Goal: Transaction & Acquisition: Purchase product/service

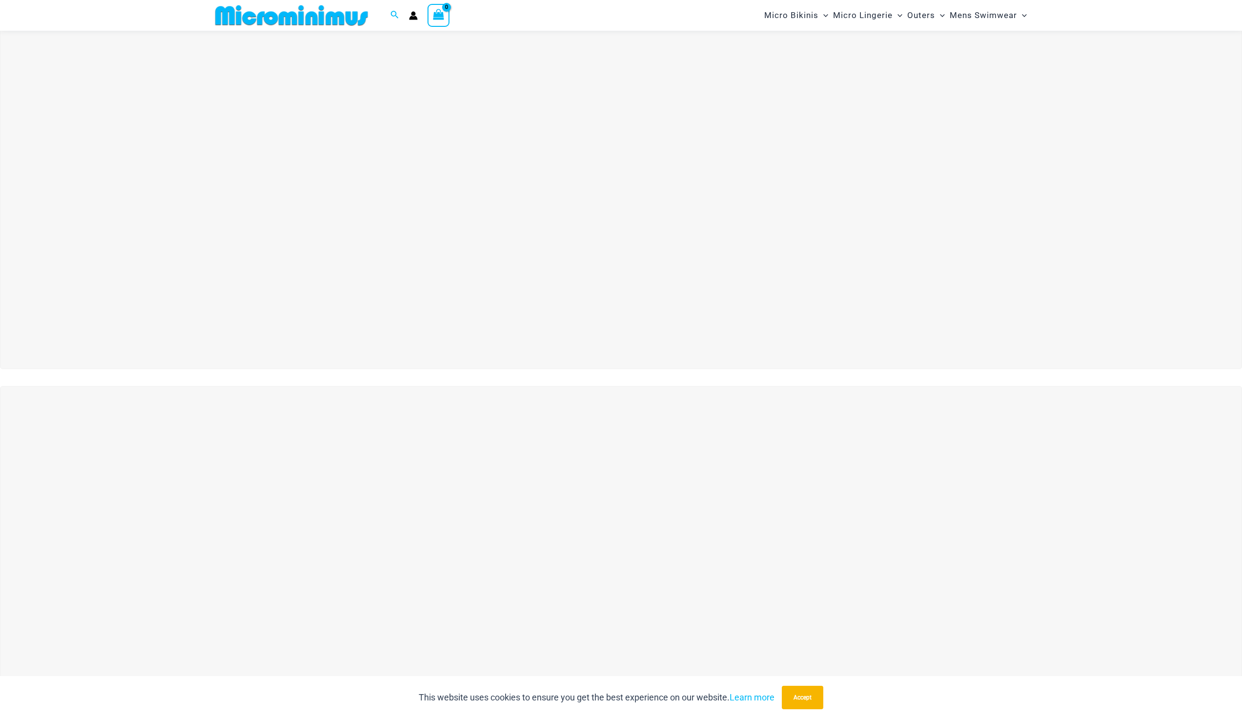
scroll to position [154, 0]
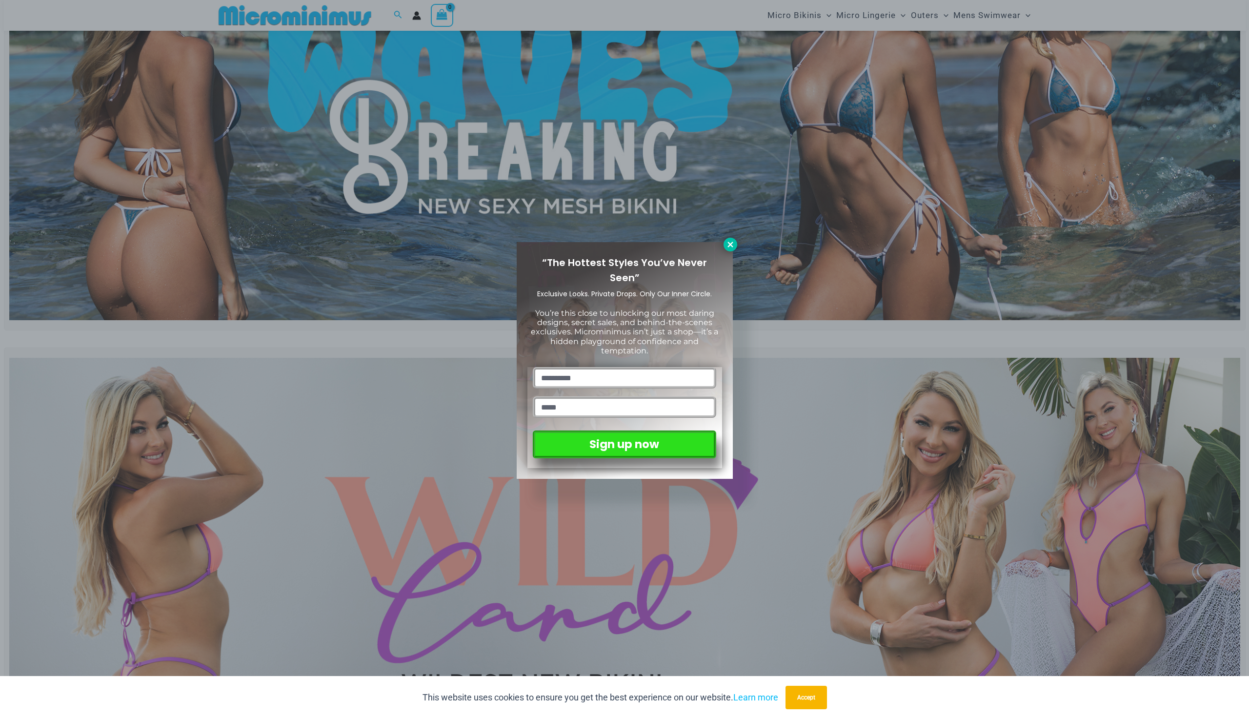
click at [730, 246] on icon at bounding box center [730, 244] width 9 height 9
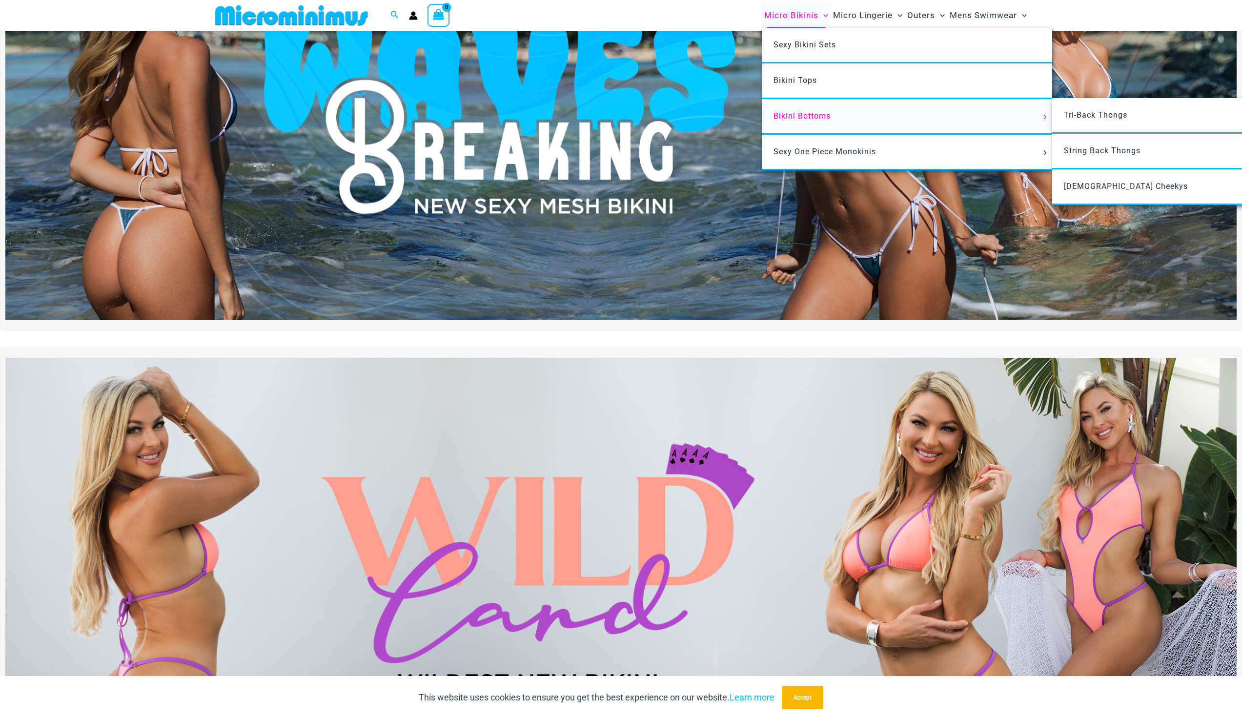
click at [819, 116] on span "Bikini Bottoms" at bounding box center [801, 115] width 57 height 9
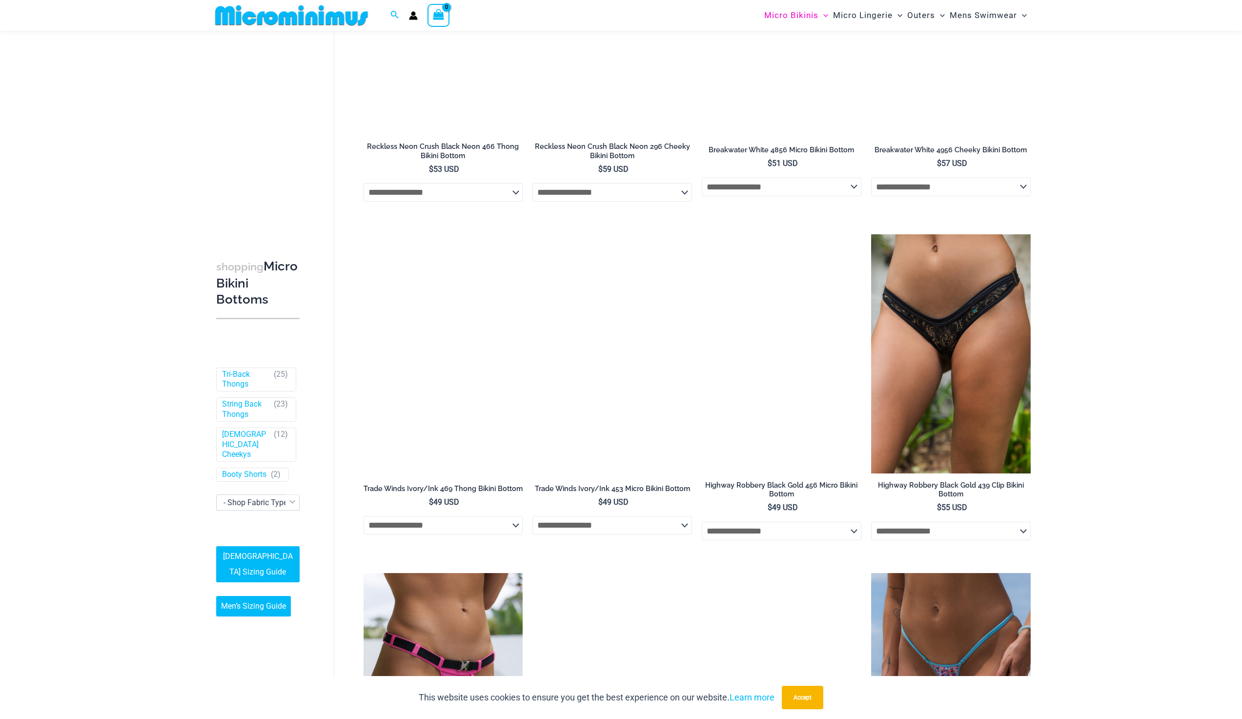
scroll to position [1374, 0]
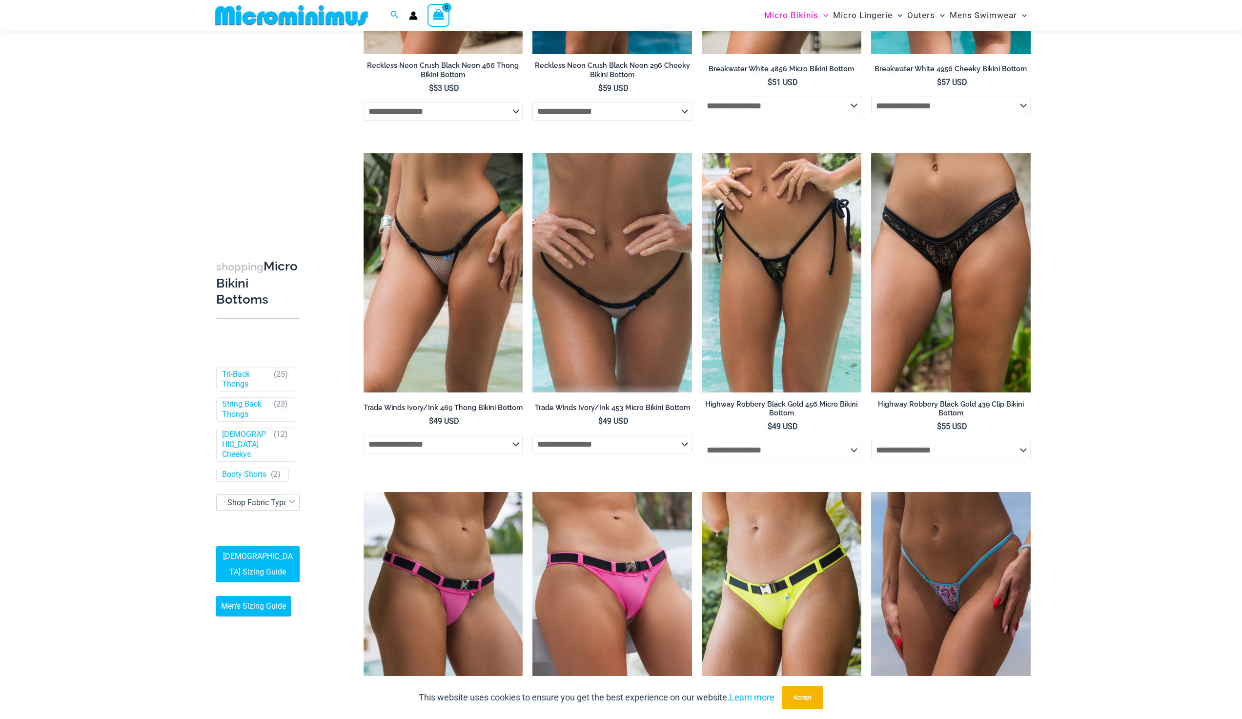
click at [1027, 109] on select "**********" at bounding box center [951, 106] width 160 height 19
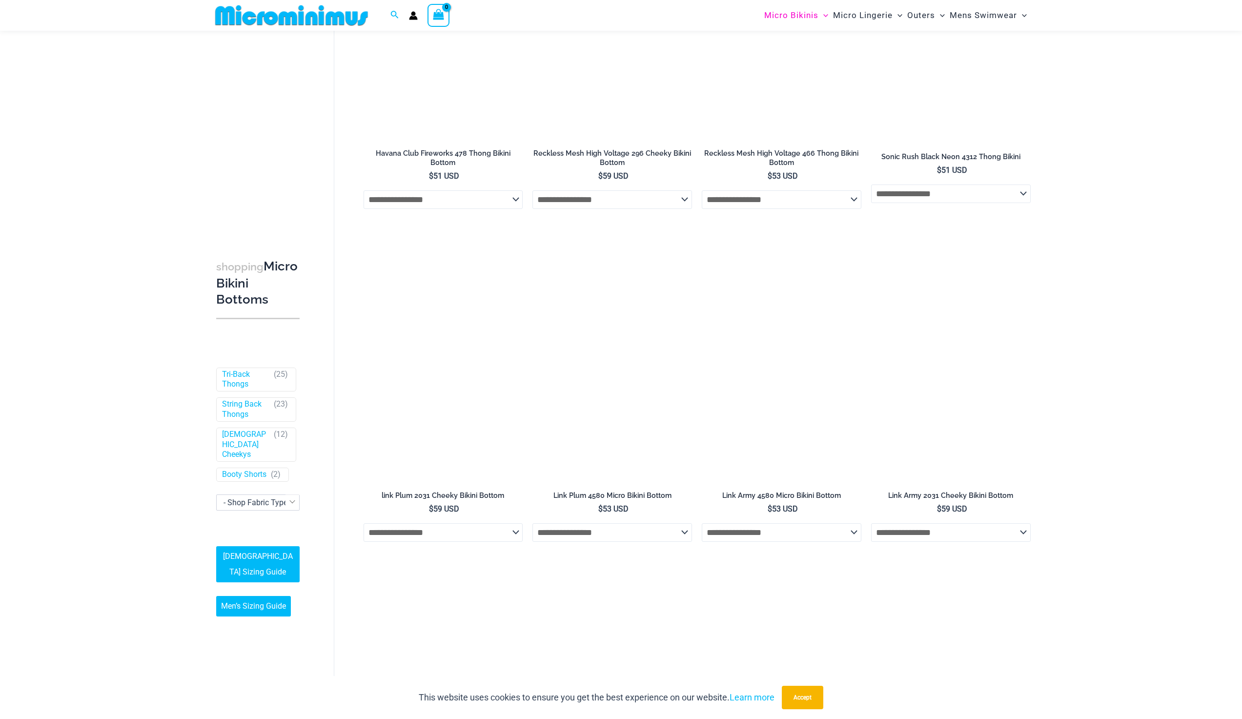
scroll to position [2350, 0]
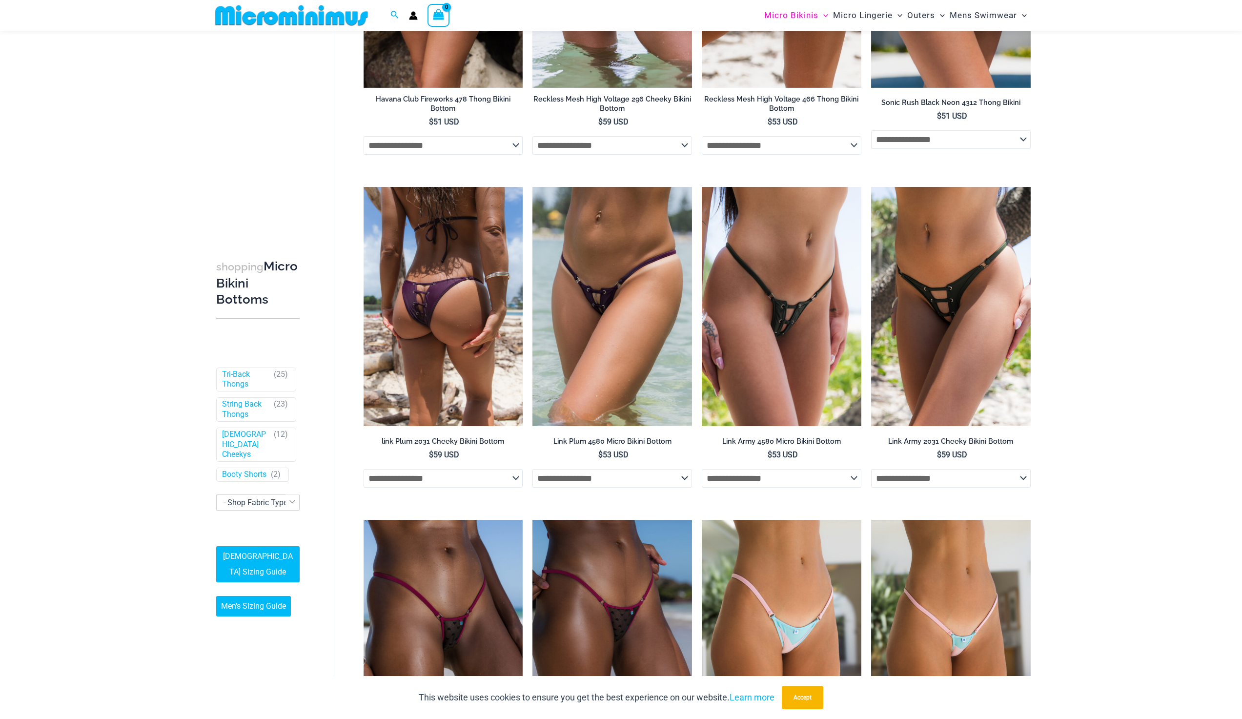
click at [442, 368] on img at bounding box center [444, 306] width 160 height 239
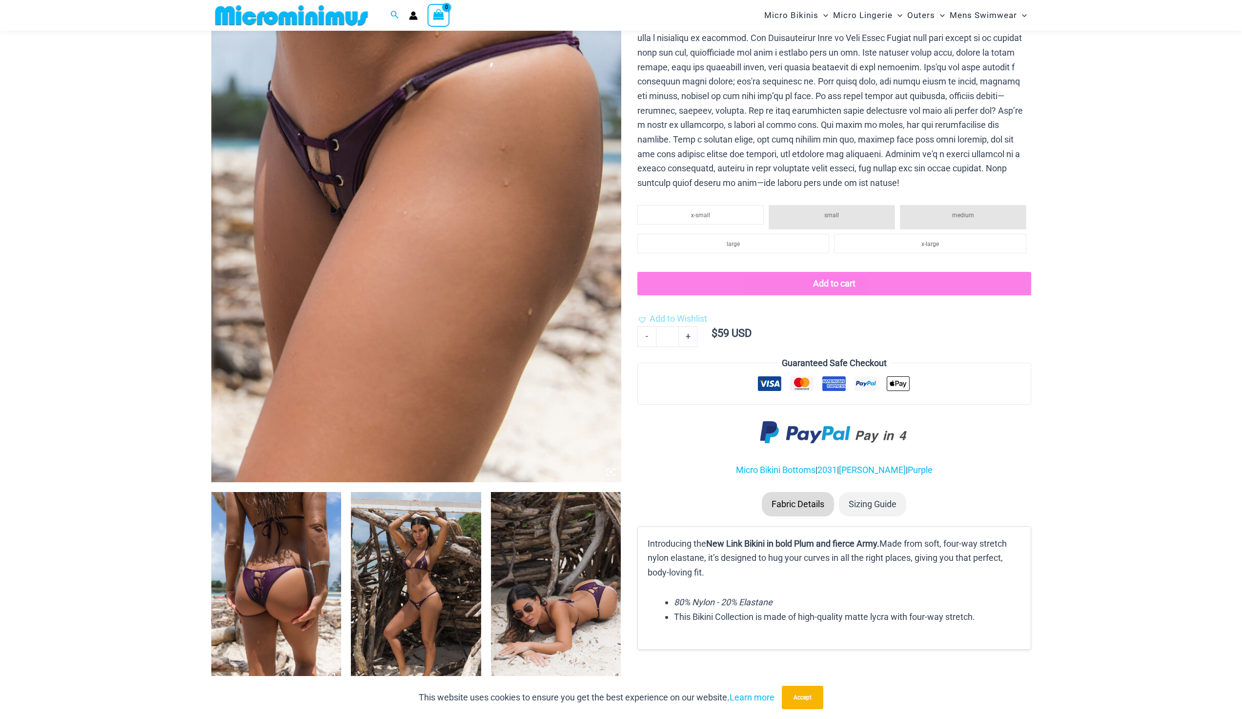
scroll to position [244, 0]
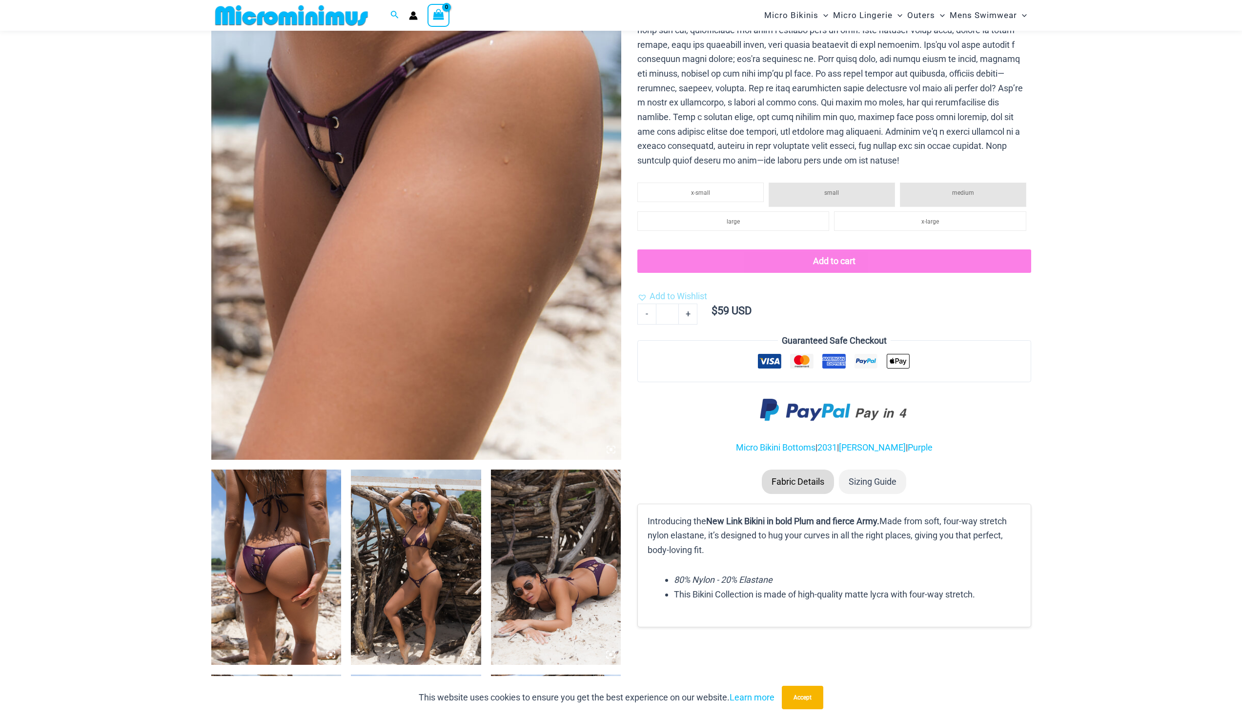
click at [410, 569] on img at bounding box center [416, 566] width 130 height 195
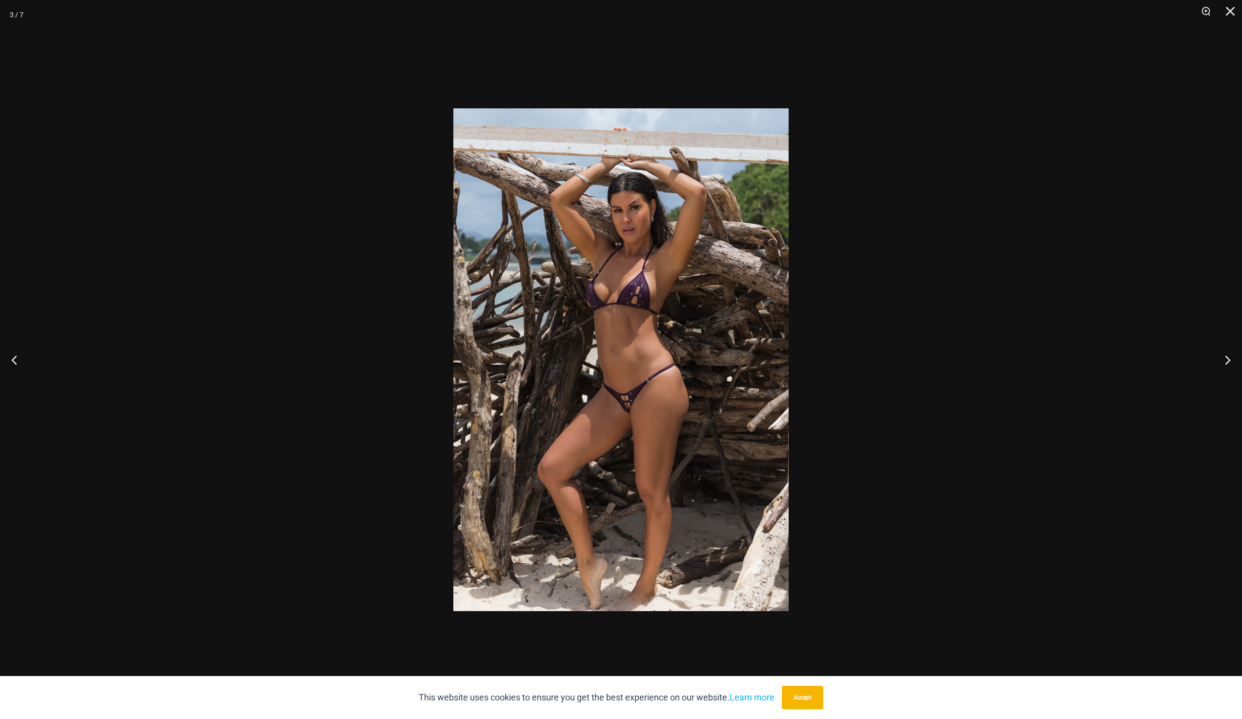
click at [639, 413] on img at bounding box center [620, 359] width 335 height 503
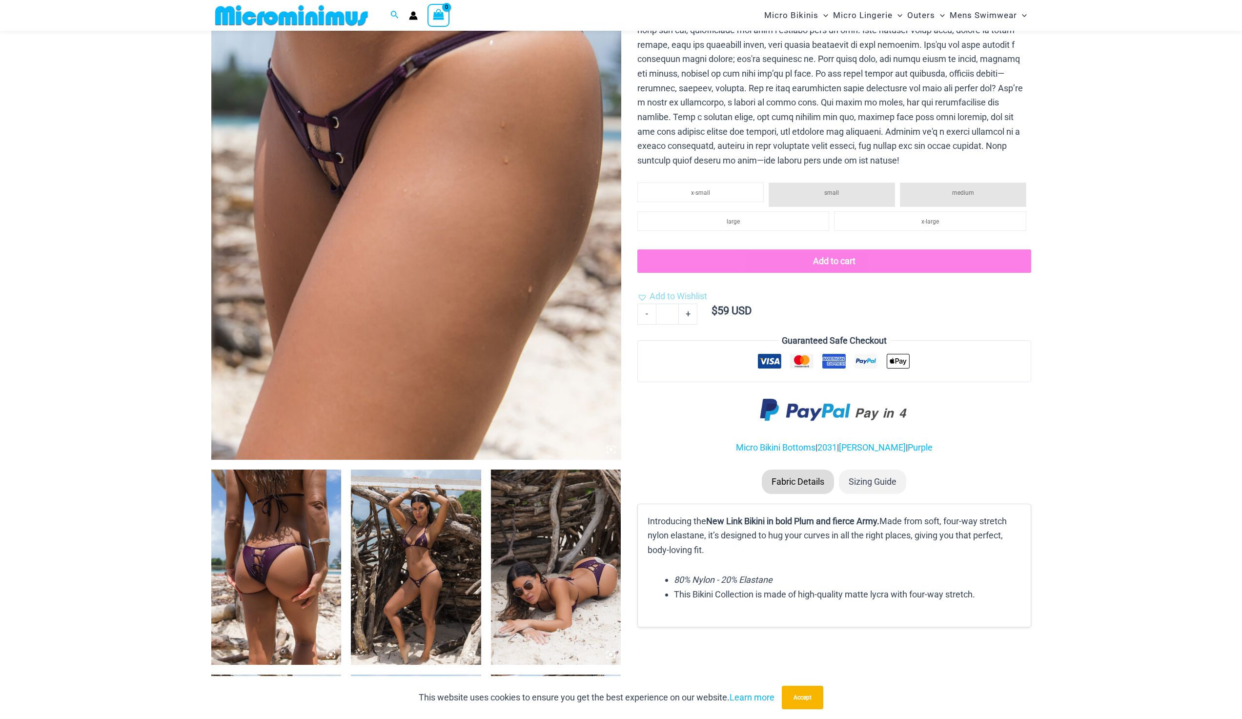
click at [454, 562] on img at bounding box center [416, 566] width 130 height 195
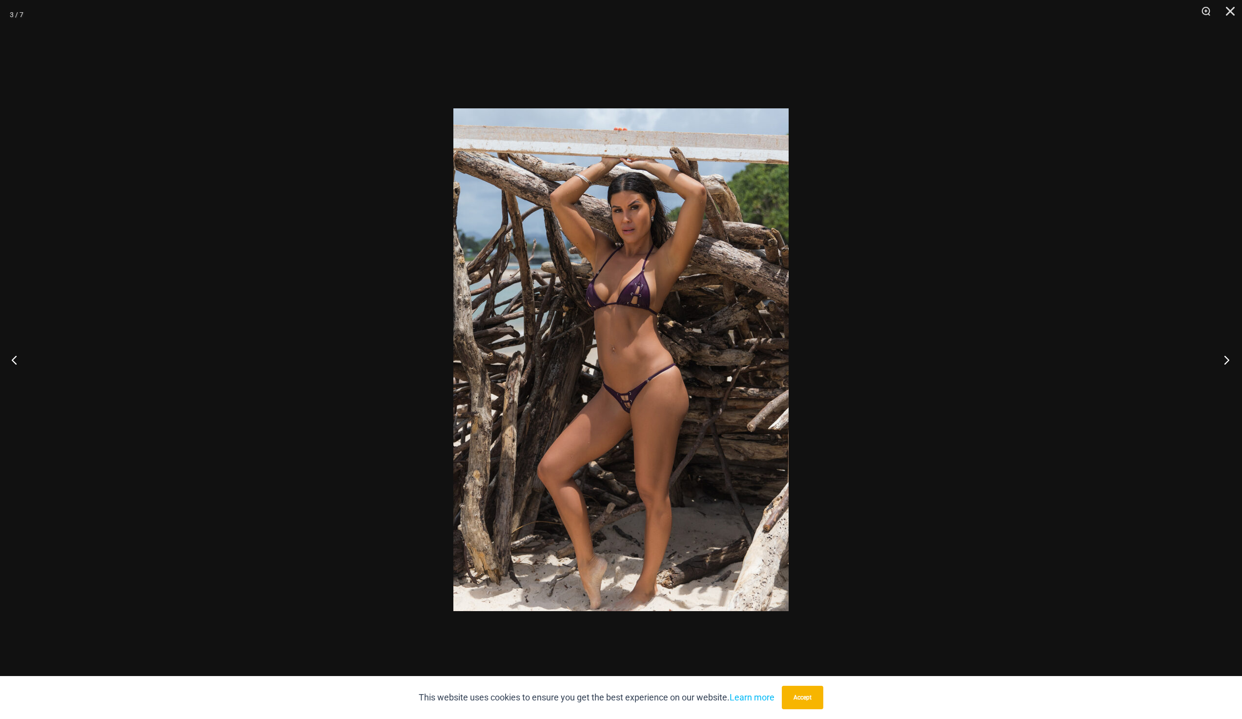
click at [1230, 362] on button "Next" at bounding box center [1223, 359] width 37 height 49
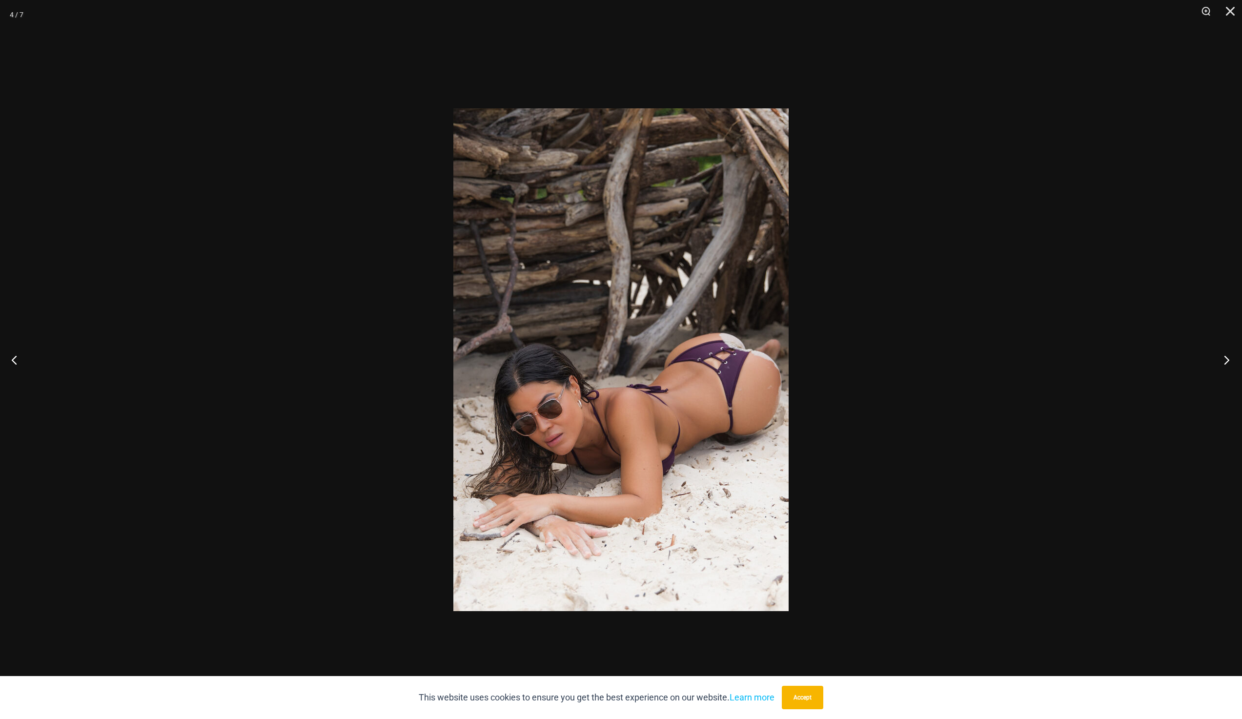
click at [1230, 362] on button "Next" at bounding box center [1223, 359] width 37 height 49
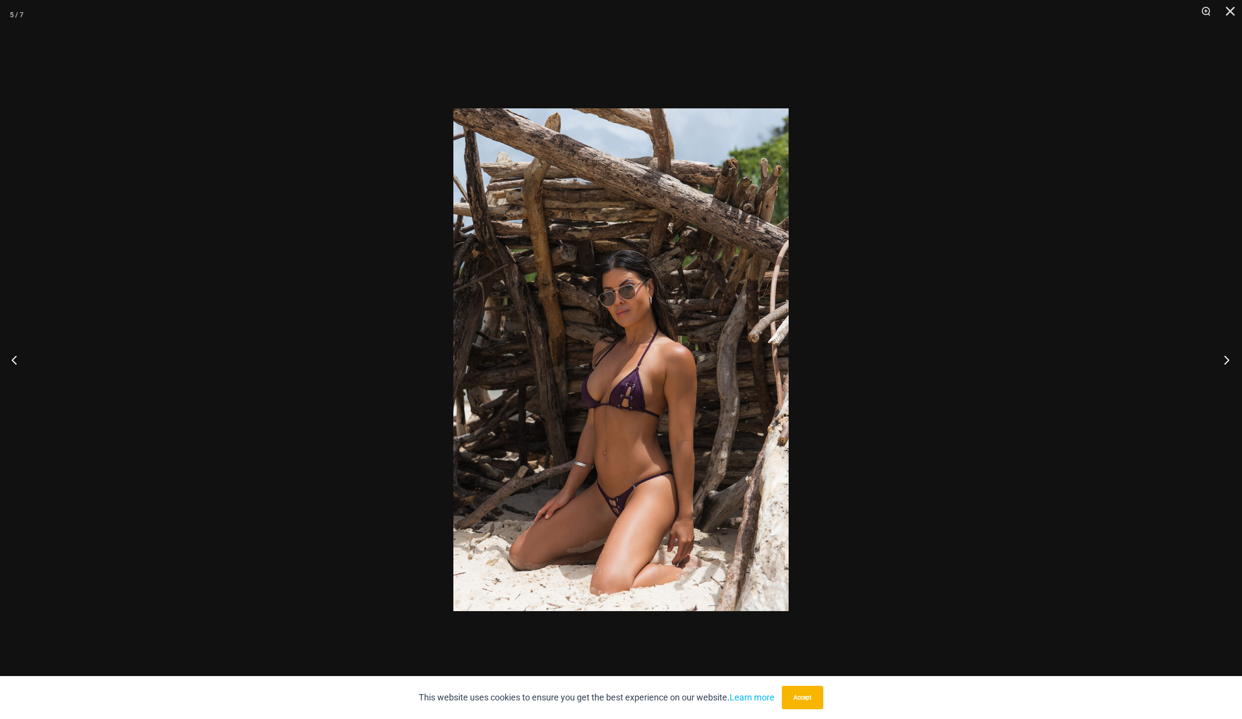
click at [1230, 362] on button "Next" at bounding box center [1223, 359] width 37 height 49
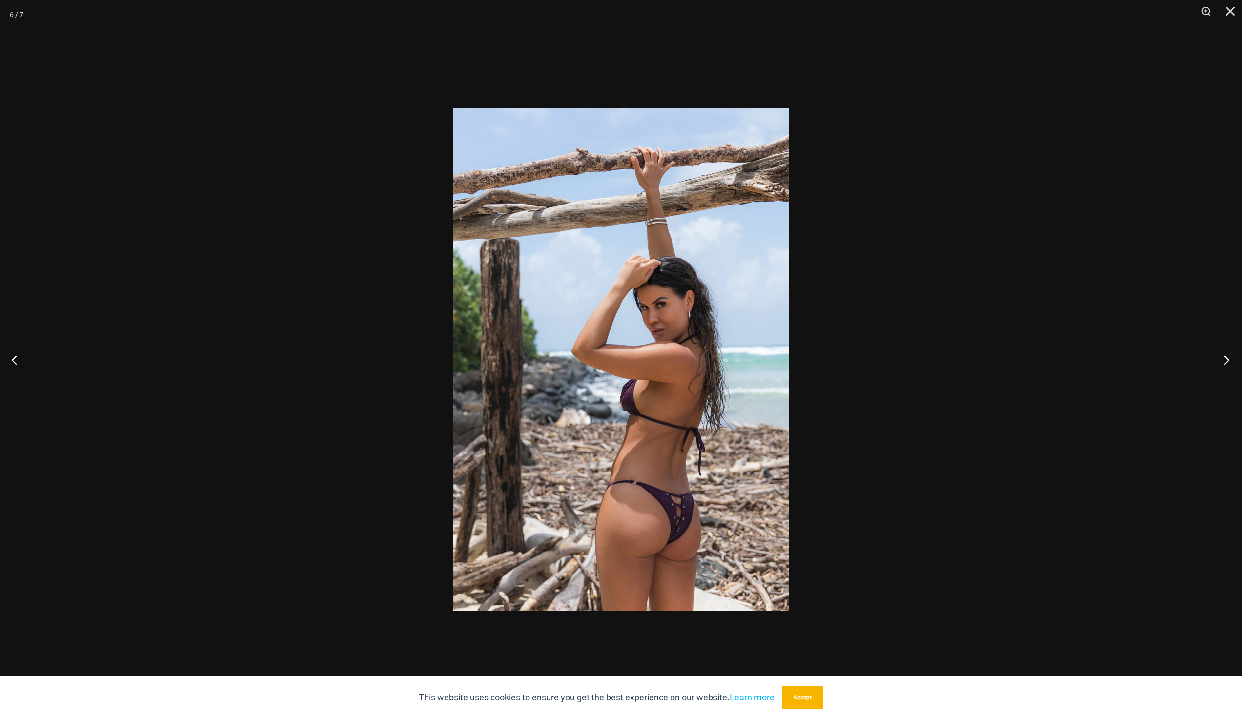
click at [1230, 362] on button "Next" at bounding box center [1223, 359] width 37 height 49
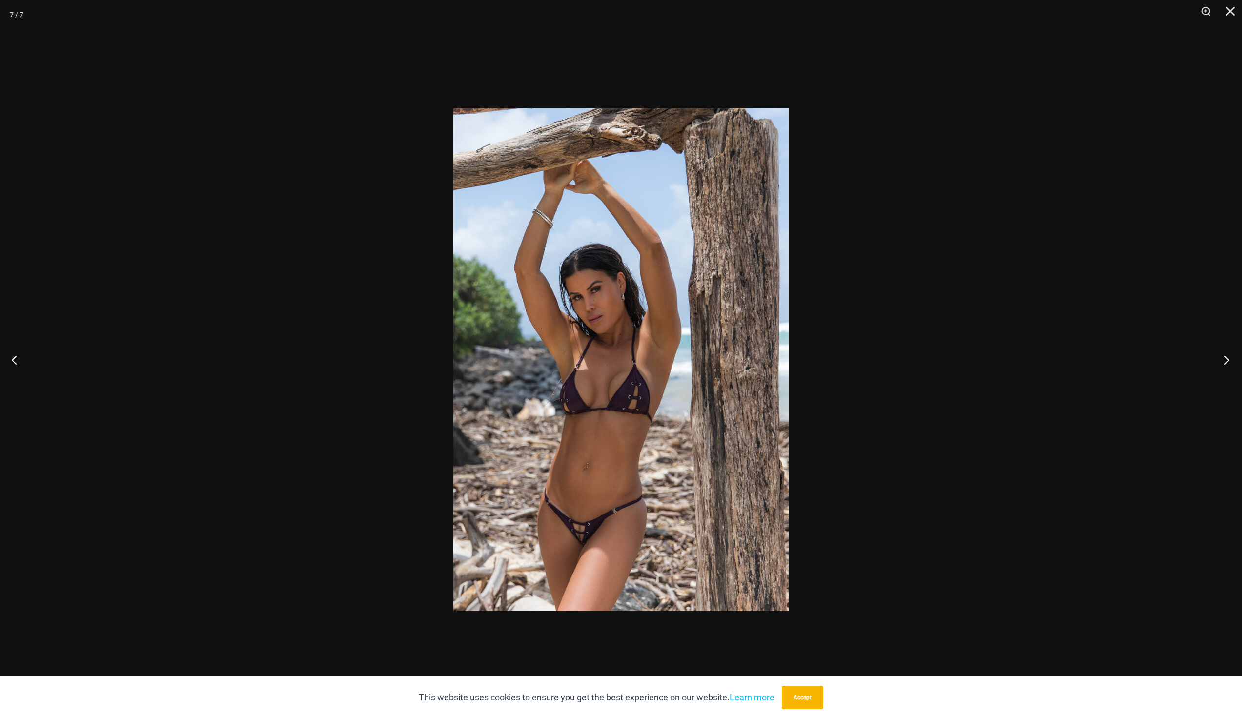
click at [1229, 362] on button "Next" at bounding box center [1223, 359] width 37 height 49
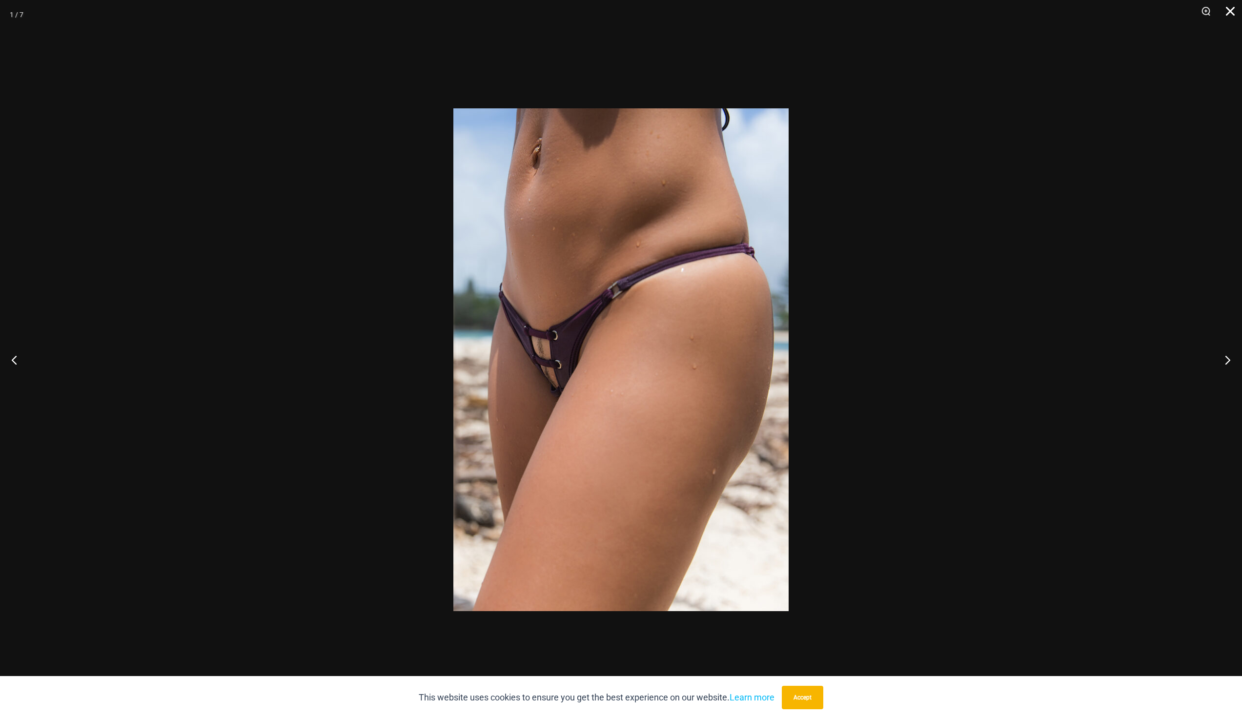
click at [1230, 6] on button "Close" at bounding box center [1227, 14] width 24 height 29
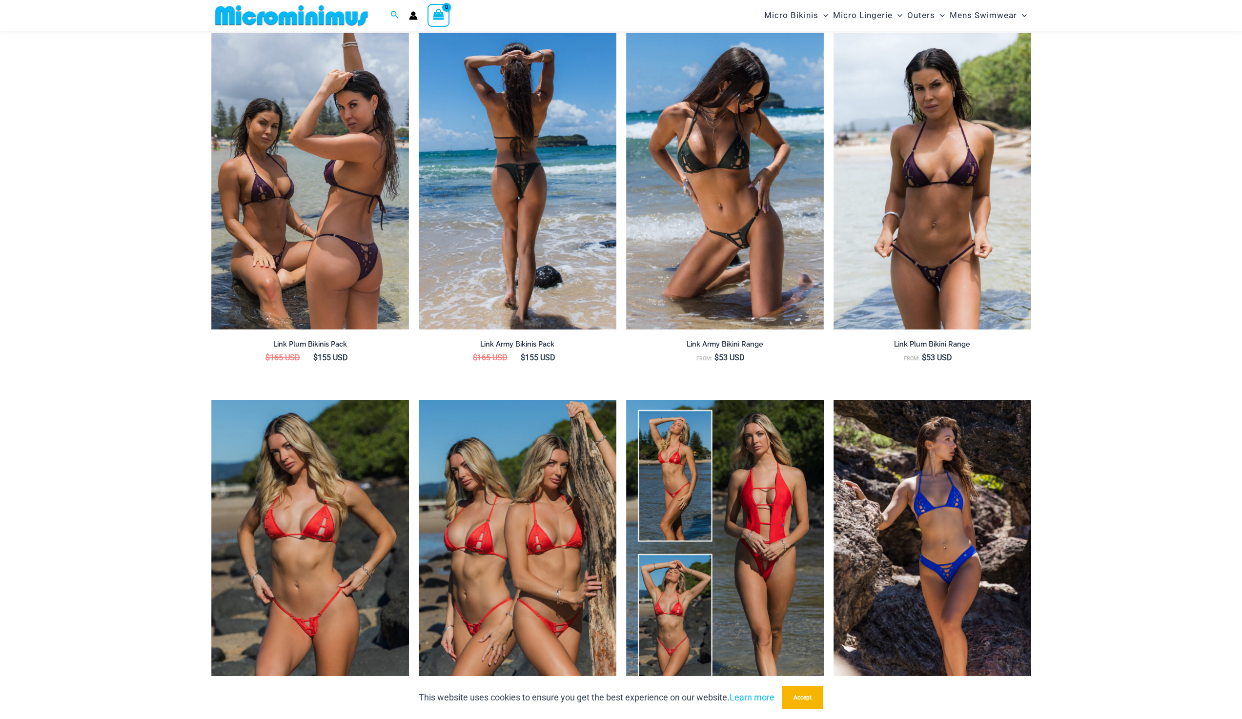
scroll to position [1138, 0]
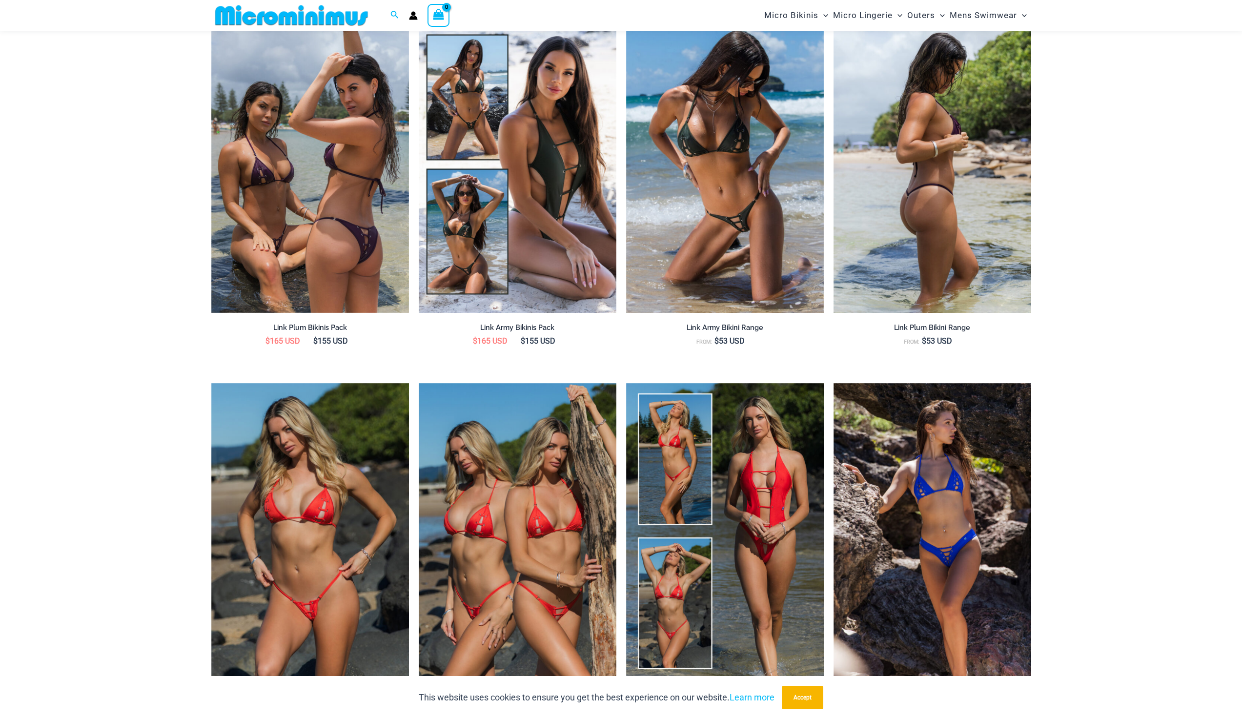
click at [930, 177] on img at bounding box center [932, 164] width 198 height 297
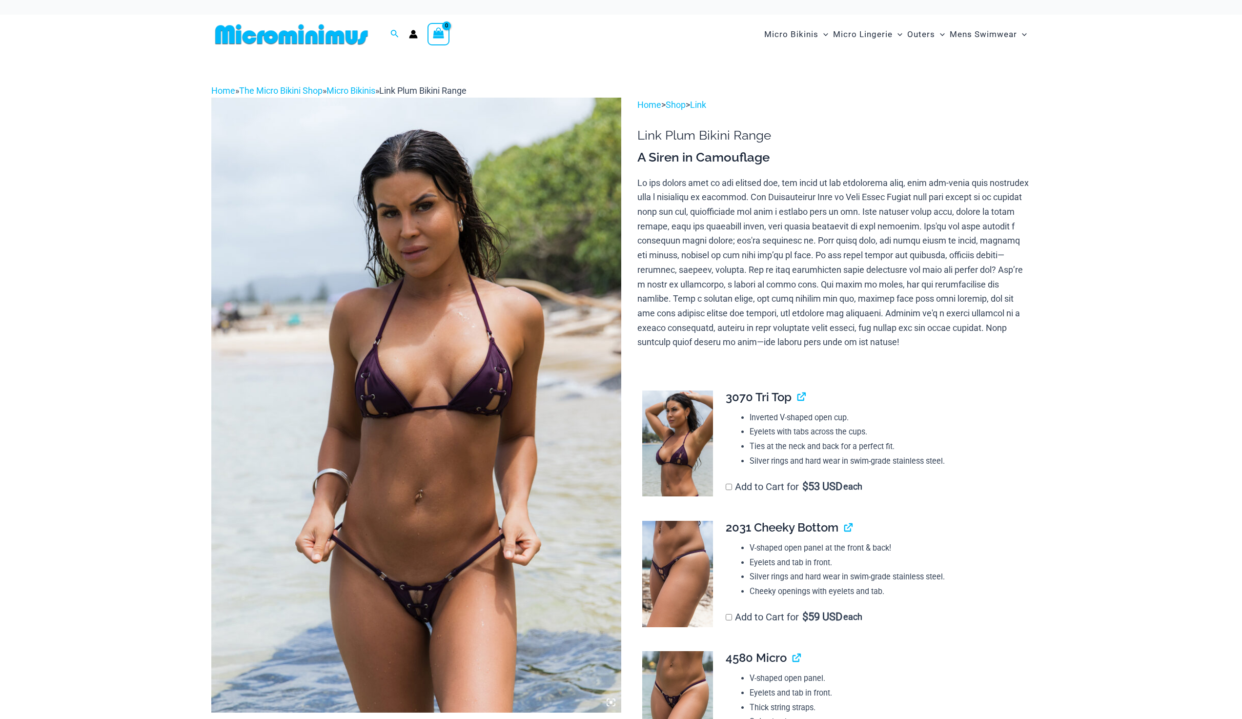
scroll to position [76, 0]
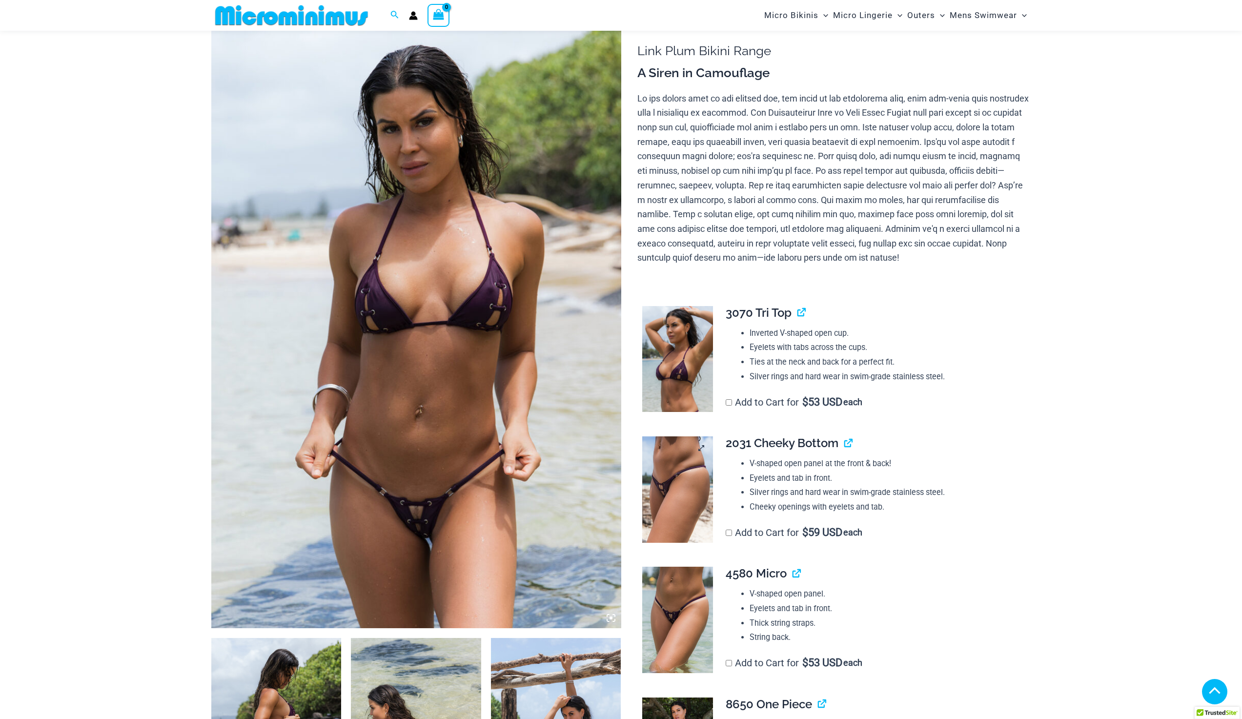
click at [672, 436] on img at bounding box center [677, 489] width 71 height 106
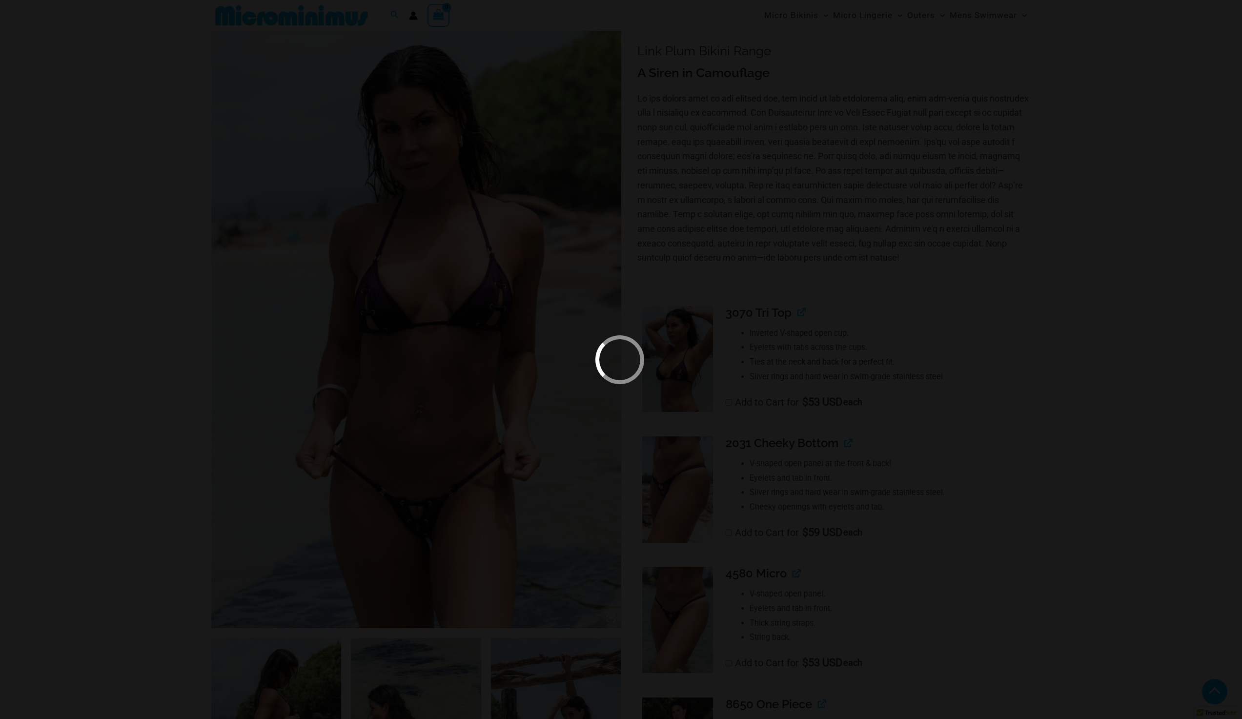
scroll to position [235, 0]
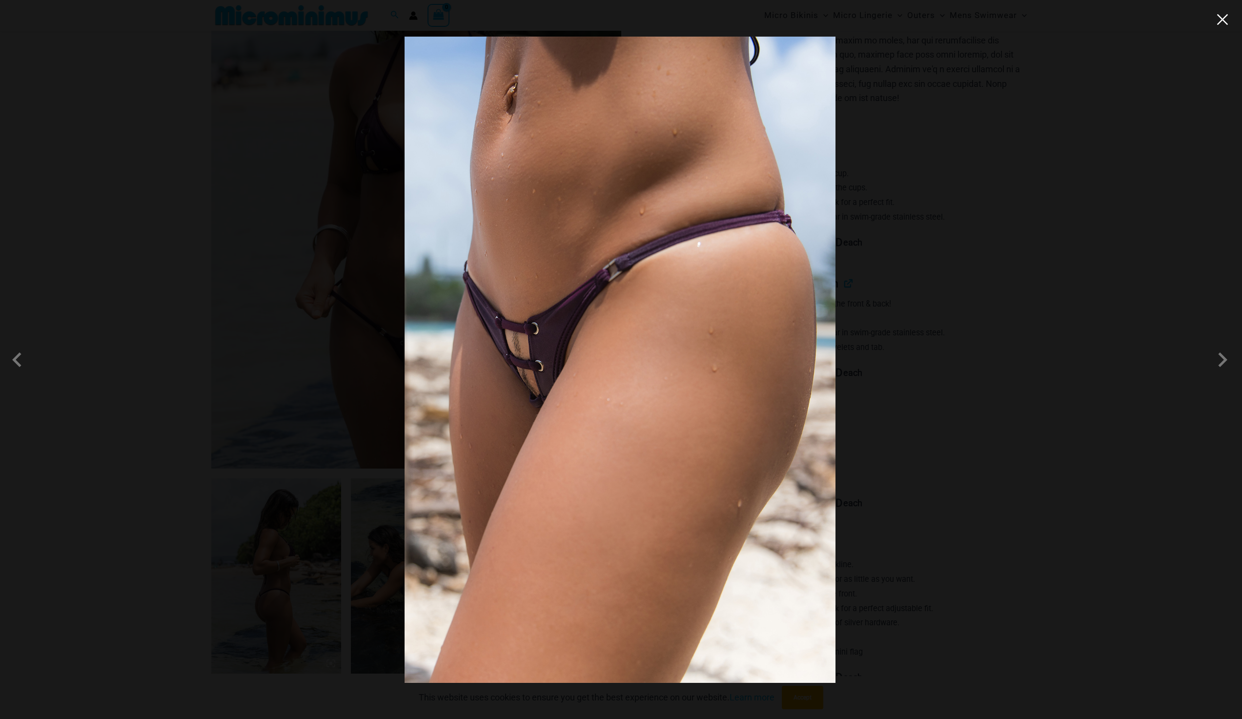
click at [932, 151] on button "Close" at bounding box center [922, 161] width 20 height 20
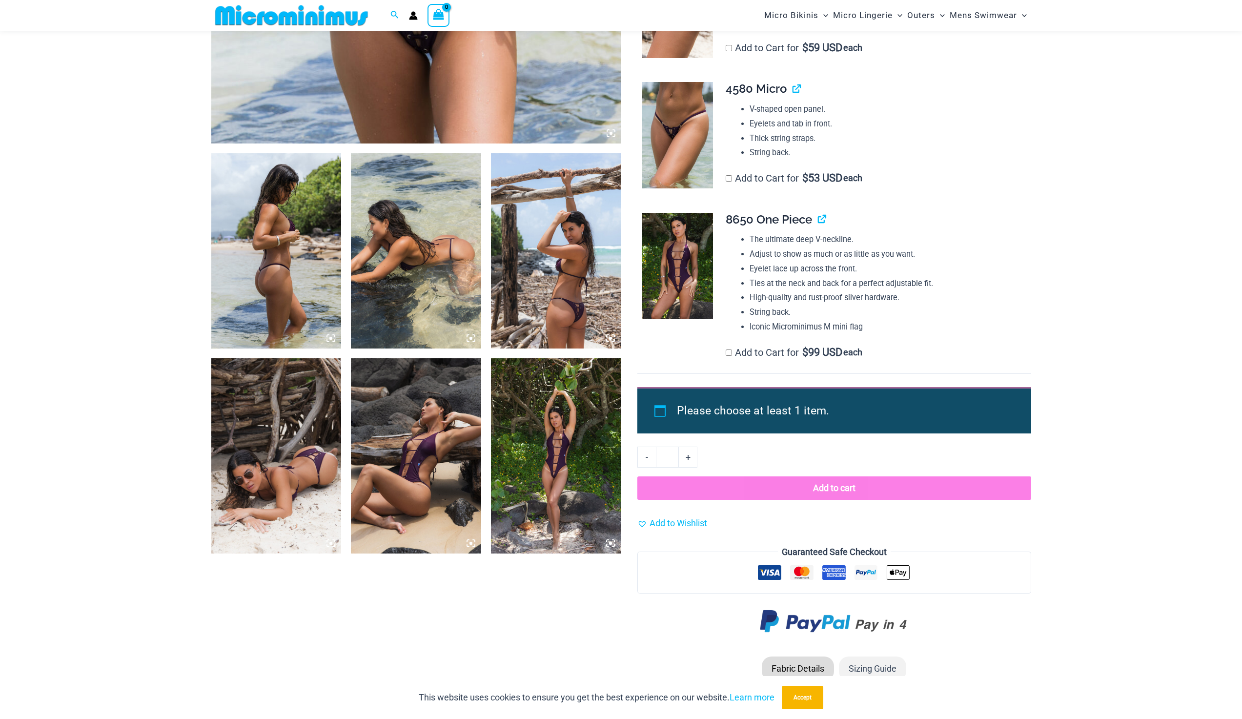
scroll to position [561, 0]
click at [678, 282] on img at bounding box center [677, 265] width 71 height 106
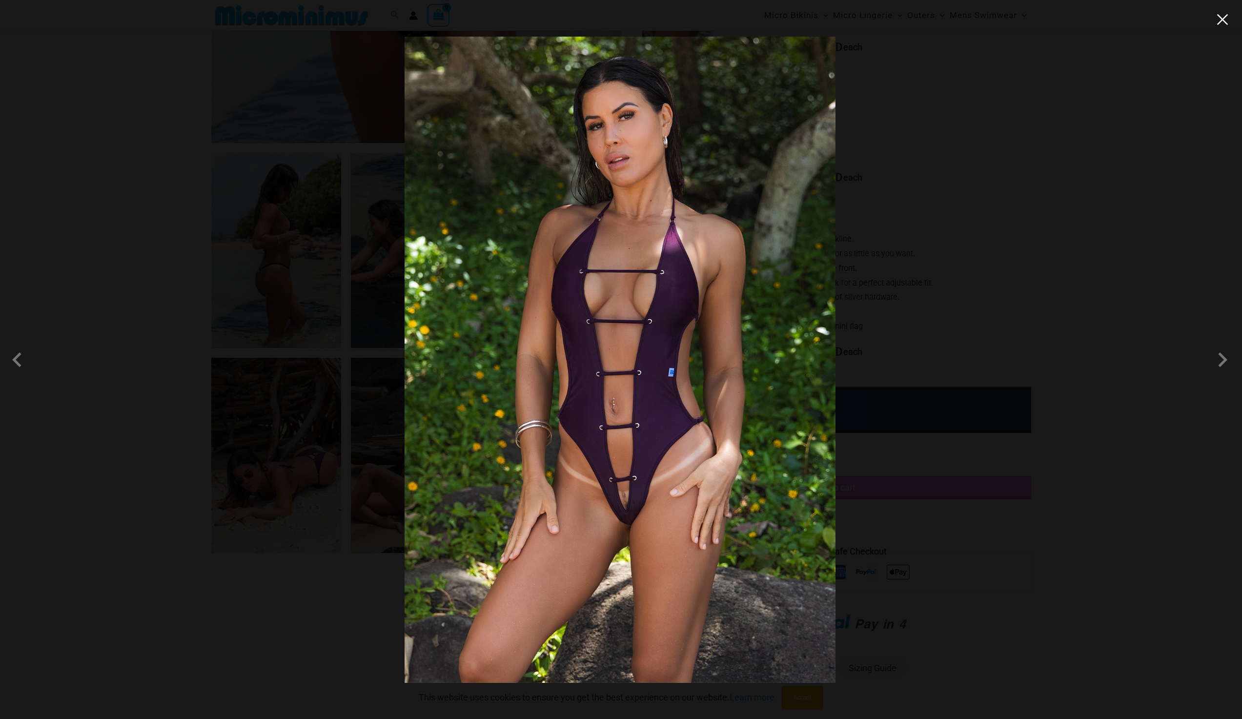
click at [1228, 23] on button "Close" at bounding box center [1222, 19] width 15 height 15
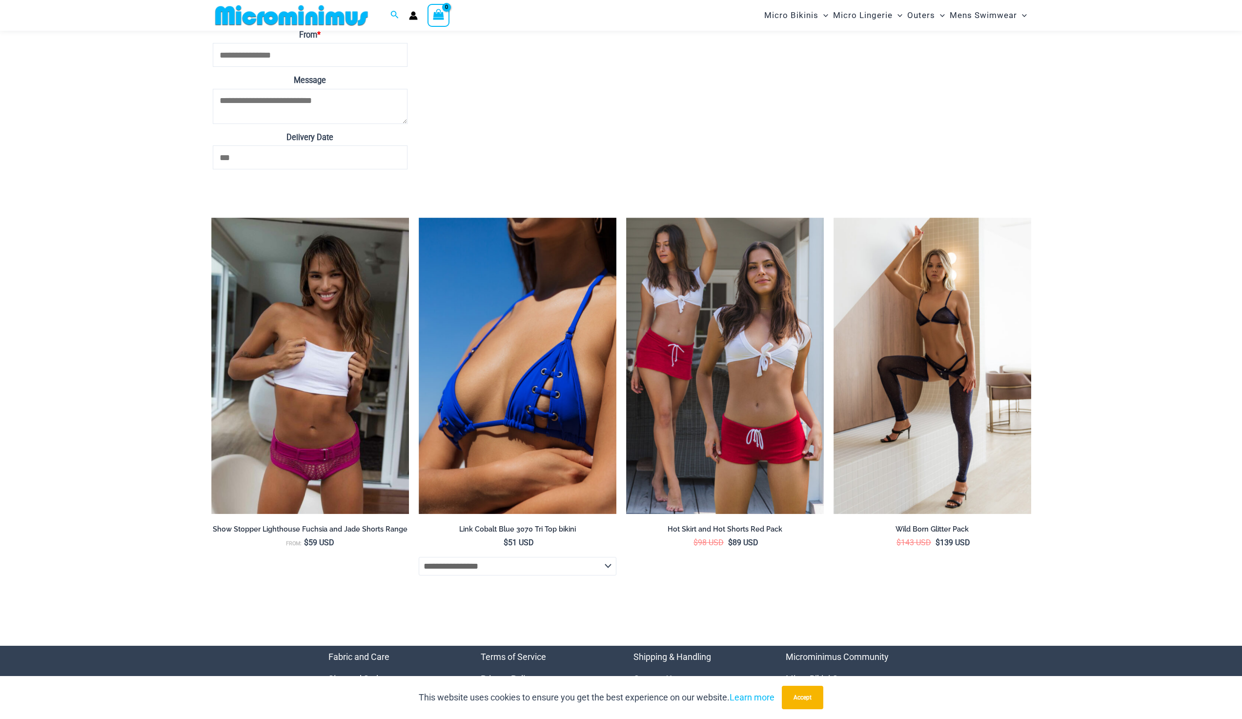
scroll to position [3813, 0]
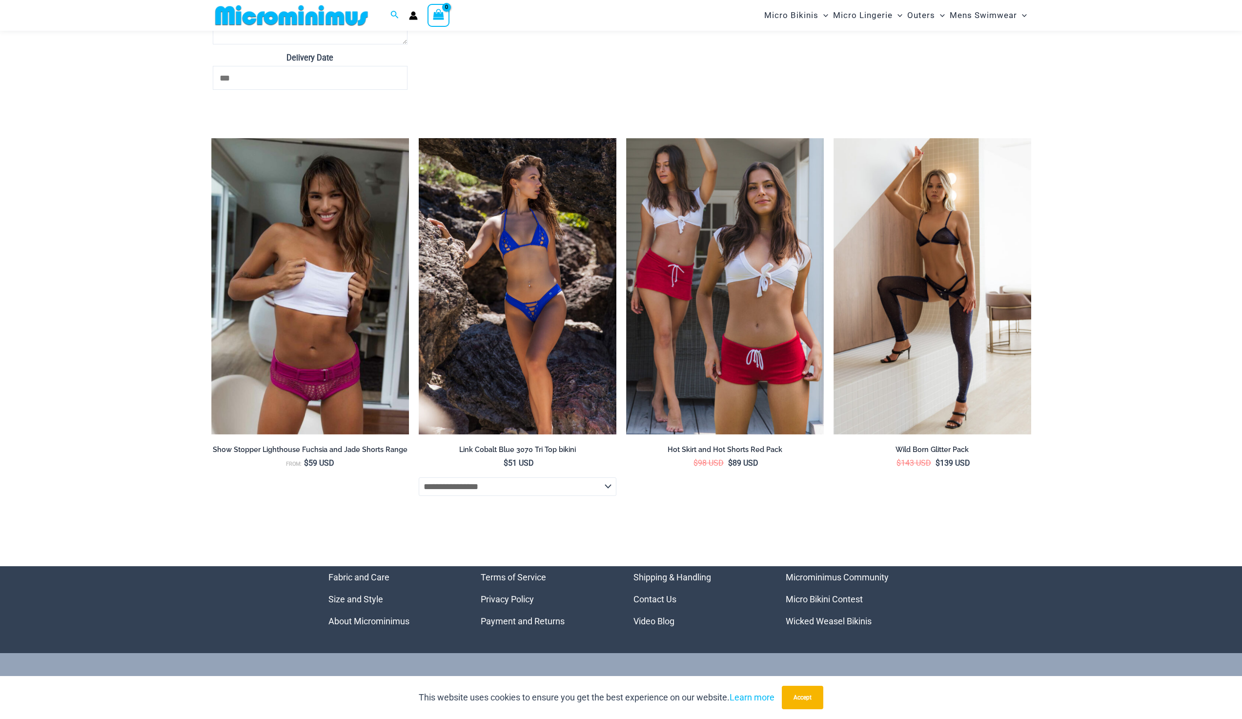
click at [502, 319] on img at bounding box center [518, 286] width 198 height 297
